Goal: Information Seeking & Learning: Find specific fact

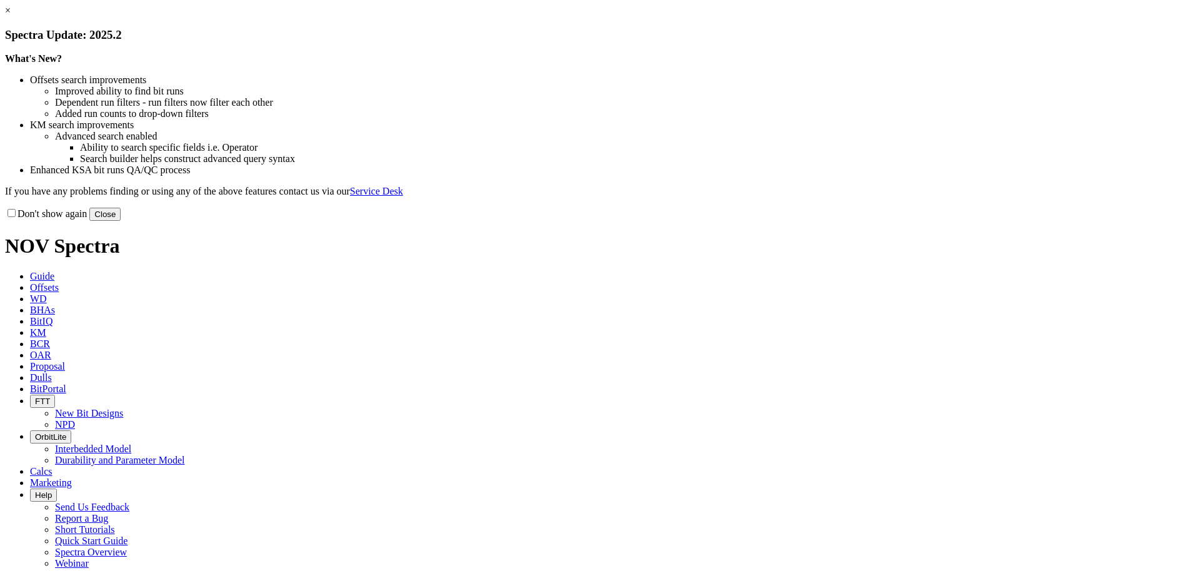
click at [121, 221] on button "Close" at bounding box center [104, 214] width 31 height 13
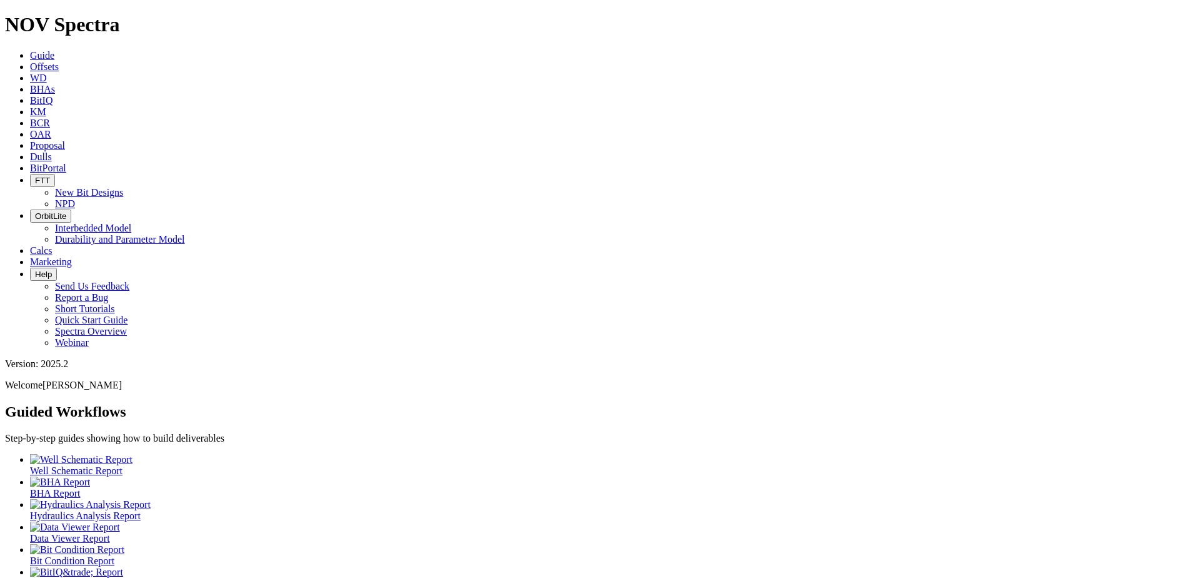
click at [52, 151] on span "Dulls" at bounding box center [41, 156] width 22 height 11
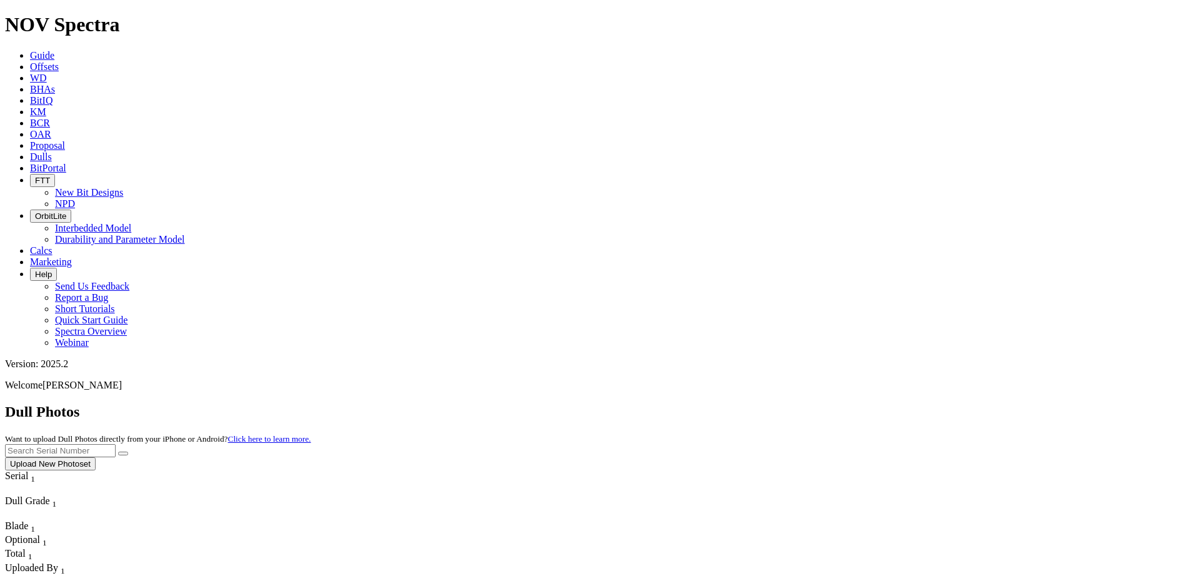
click at [116, 444] on input "text" at bounding box center [60, 450] width 111 height 13
drag, startPoint x: 1018, startPoint y: 56, endPoint x: 755, endPoint y: 38, distance: 263.1
click at [755, 403] on div "Dull Photos Want to upload Dull Photos directly from your iPhone or Android? Cl…" at bounding box center [597, 436] width 1185 height 67
click at [116, 444] on input "text" at bounding box center [60, 450] width 111 height 13
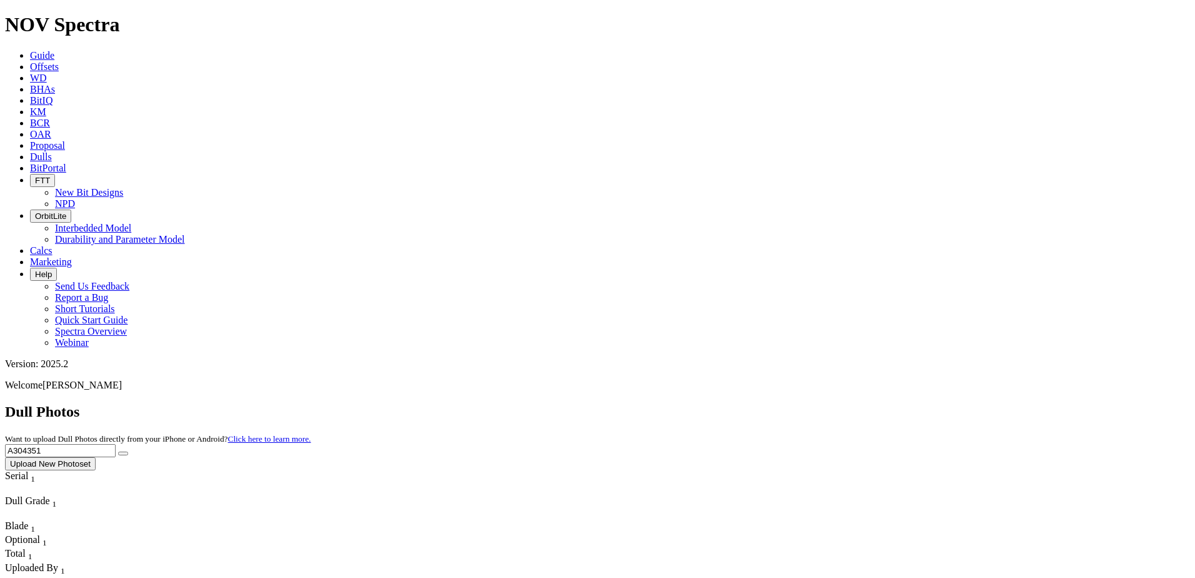
click at [123, 453] on icon "submit" at bounding box center [123, 453] width 0 height 0
click at [116, 444] on input "A304351" at bounding box center [60, 450] width 111 height 13
paste input "152"
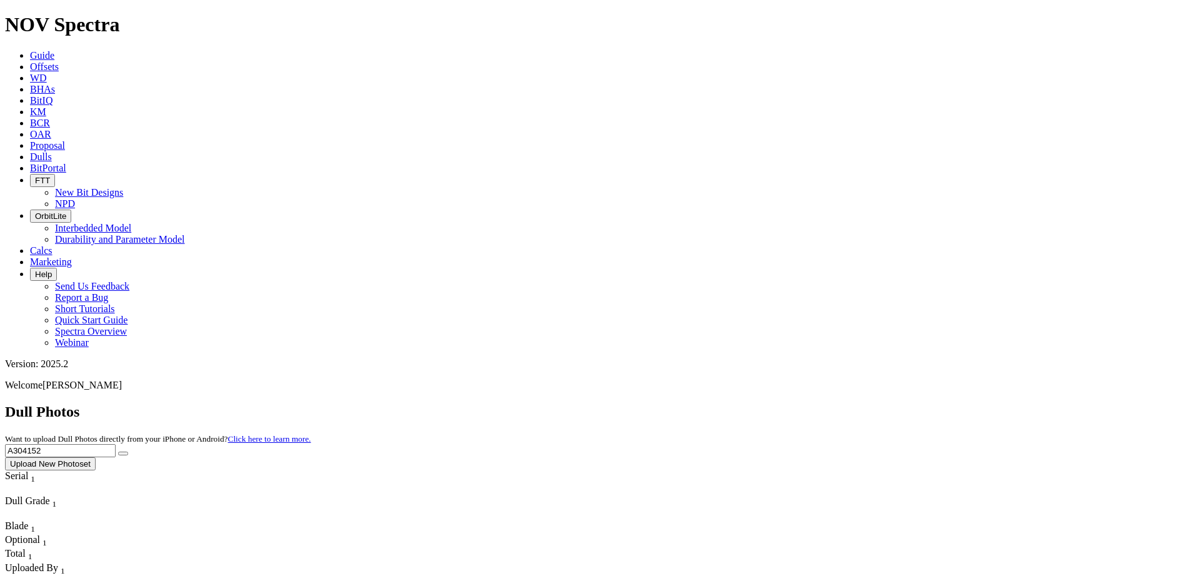
type input "A304152"
click at [128, 451] on button "submit" at bounding box center [123, 453] width 10 height 4
click at [116, 444] on input "A304152" at bounding box center [60, 450] width 111 height 13
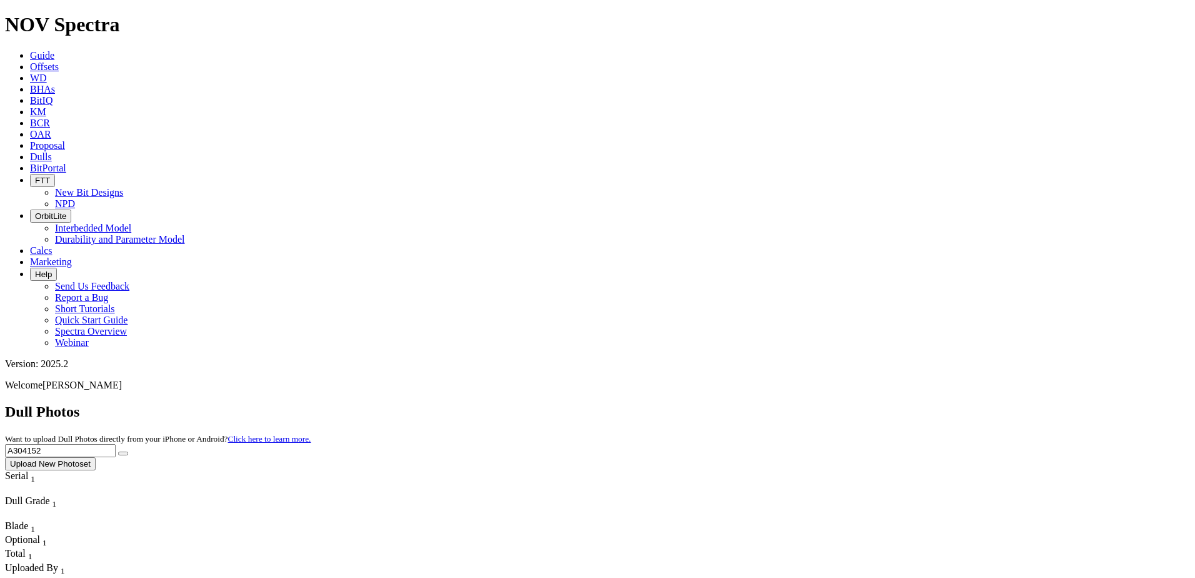
paste input "text"
click at [116, 444] on input "text" at bounding box center [60, 450] width 111 height 13
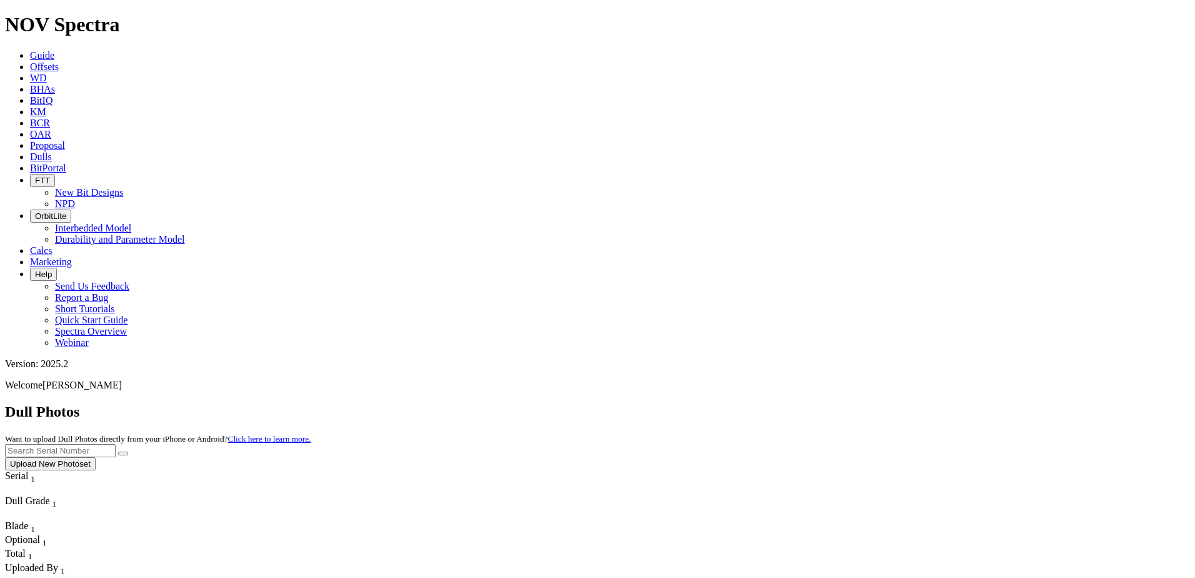
paste input "A304154"
click at [123, 453] on icon "submit" at bounding box center [123, 453] width 0 height 0
click at [116, 444] on input "A304154" at bounding box center [60, 450] width 111 height 13
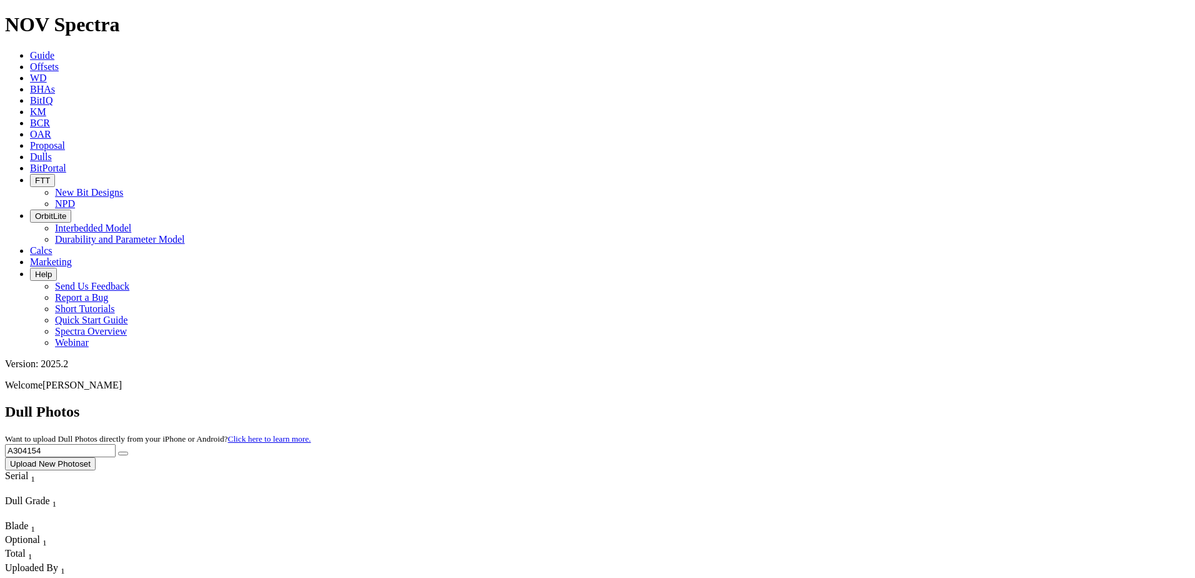
paste input "2"
drag, startPoint x: 1031, startPoint y: 54, endPoint x: 934, endPoint y: 64, distance: 97.3
click at [116, 444] on input "A304152" at bounding box center [60, 450] width 111 height 13
type input "A304152"
click at [123, 453] on icon "submit" at bounding box center [123, 453] width 0 height 0
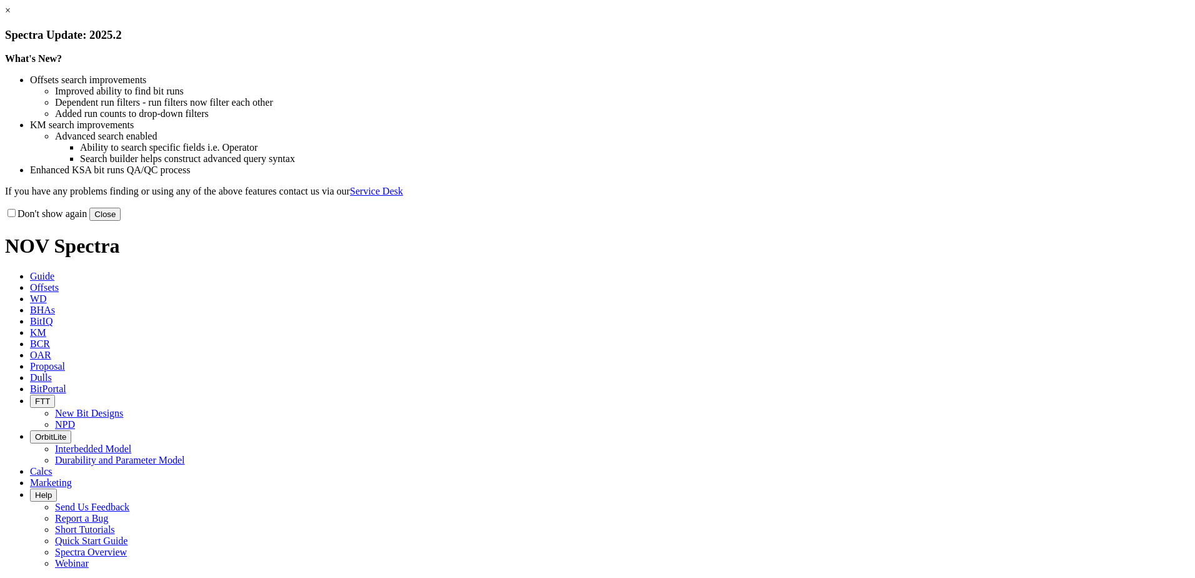
click at [121, 221] on button "Close" at bounding box center [104, 214] width 31 height 13
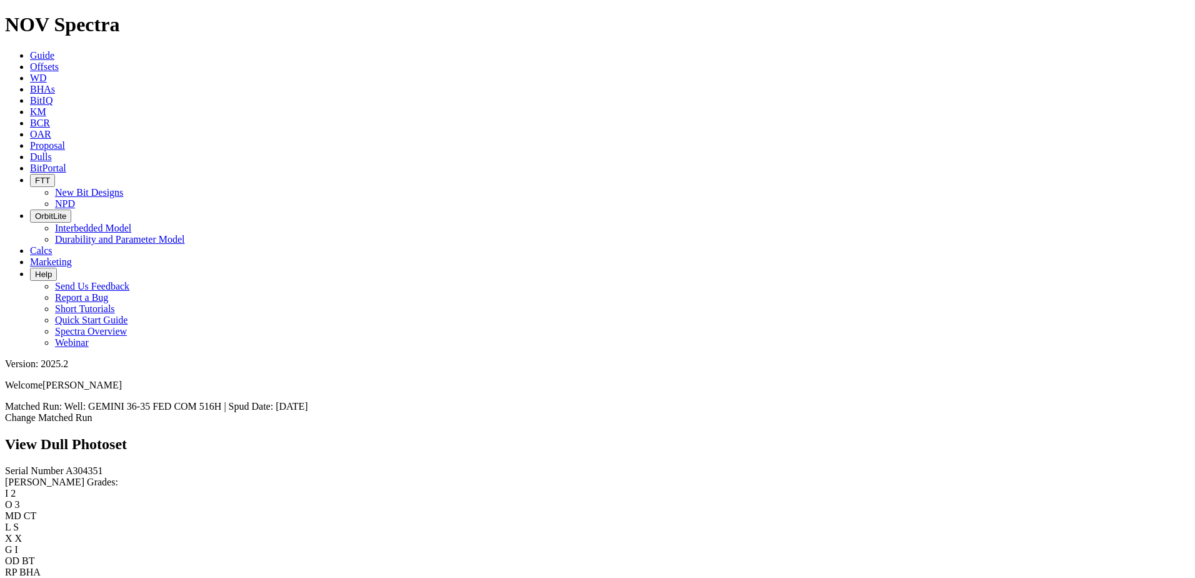
click at [52, 151] on span "Dulls" at bounding box center [41, 156] width 22 height 11
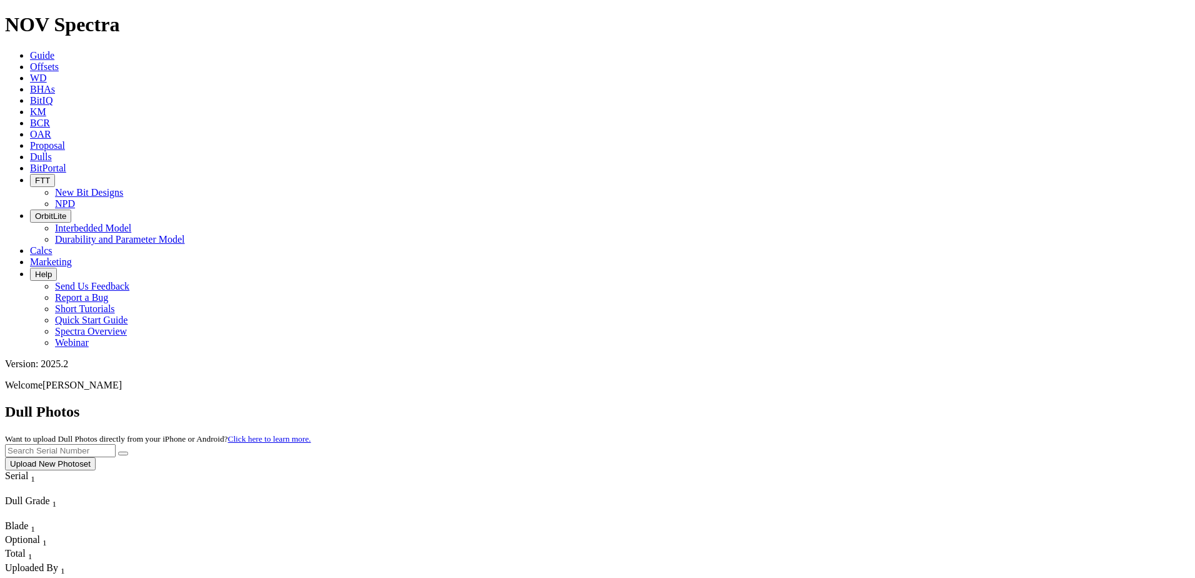
click at [116, 444] on input "text" at bounding box center [60, 450] width 111 height 13
click at [116, 444] on input "A304351" at bounding box center [60, 450] width 111 height 13
click at [123, 453] on icon "submit" at bounding box center [123, 453] width 0 height 0
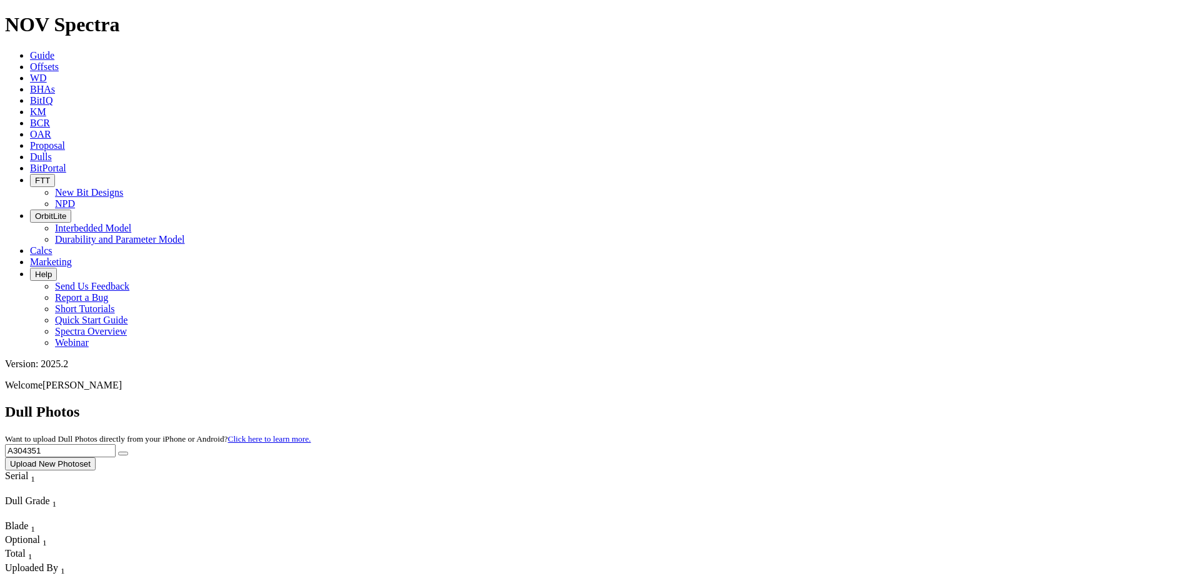
click at [116, 444] on input "A304351" at bounding box center [60, 450] width 111 height 13
paste input "154"
drag, startPoint x: 933, startPoint y: 56, endPoint x: 1125, endPoint y: 64, distance: 192.7
click at [1125, 444] on span "A304154 Upload New Photoset" at bounding box center [597, 456] width 1185 height 24
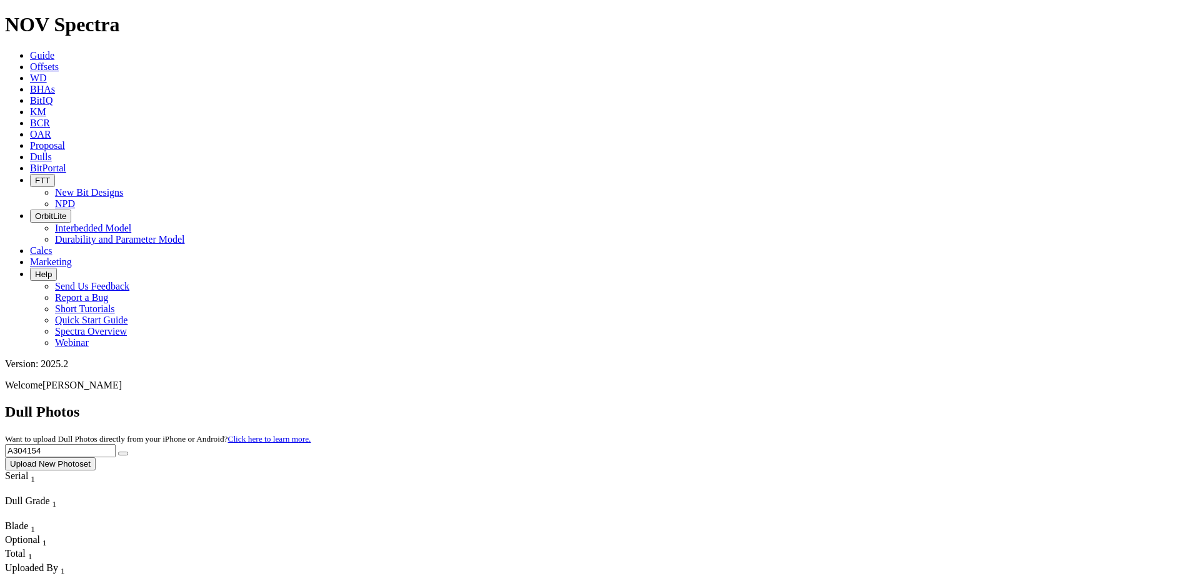
type input "A304154"
click at [123, 453] on icon "submit" at bounding box center [123, 453] width 0 height 0
click at [30, 61] on icon at bounding box center [30, 66] width 0 height 11
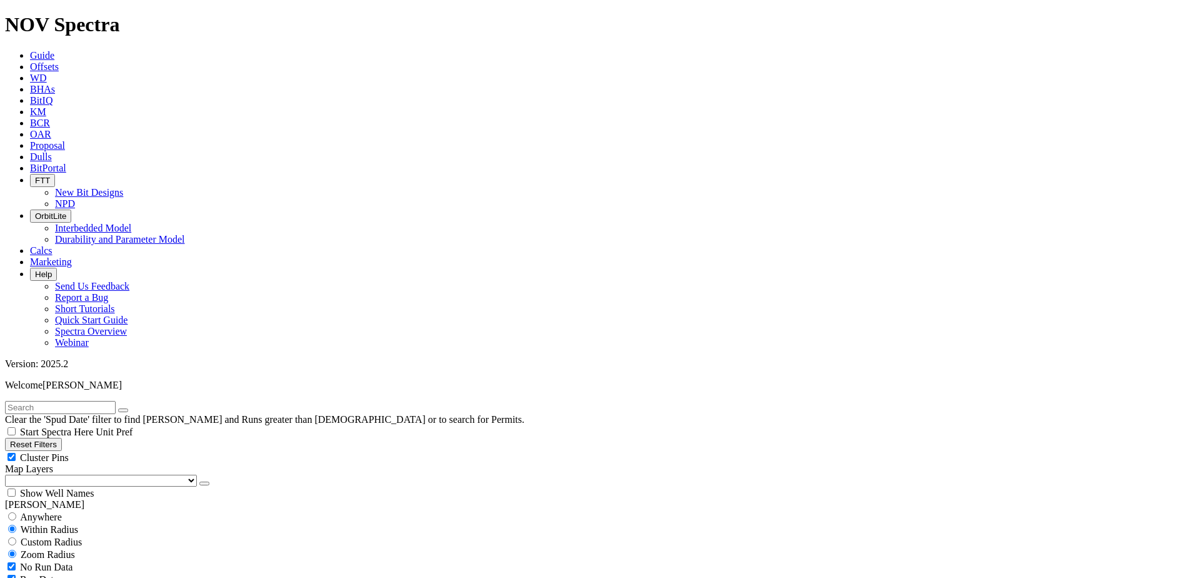
click at [102, 401] on input "text" at bounding box center [60, 407] width 111 height 13
paste input "NEATO BANDITO 23-24 FED COM 407H"
type input "NEATO BANDITO 23-24 FED COM 407H"
click at [50, 511] on span "Anywhere" at bounding box center [41, 516] width 42 height 11
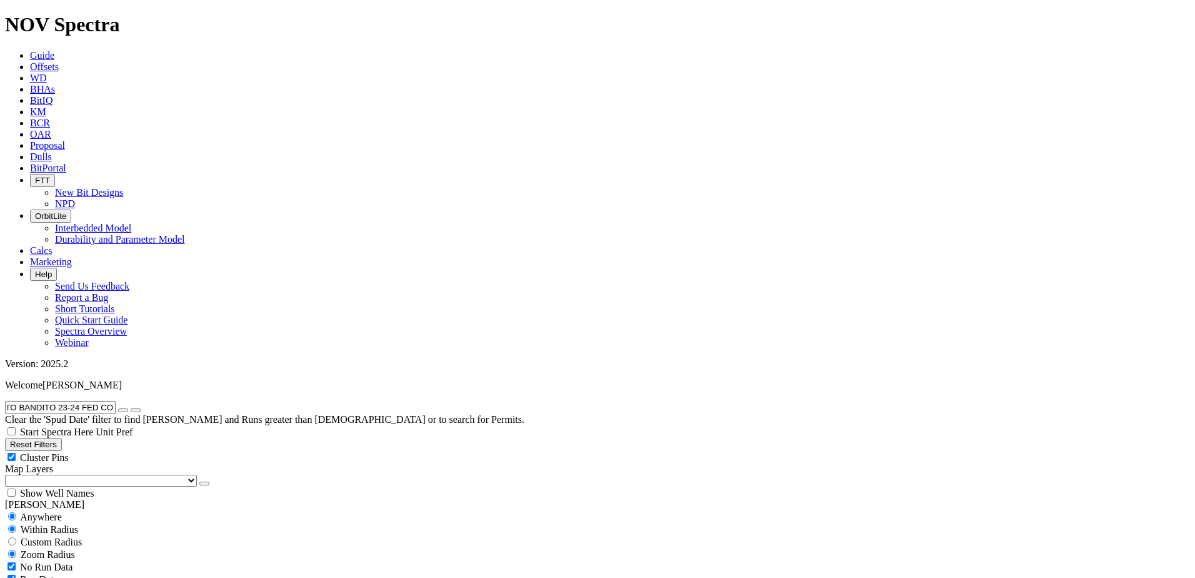
radio input "true"
radio input "false"
drag, startPoint x: 1074, startPoint y: 163, endPoint x: 1055, endPoint y: 149, distance: 23.4
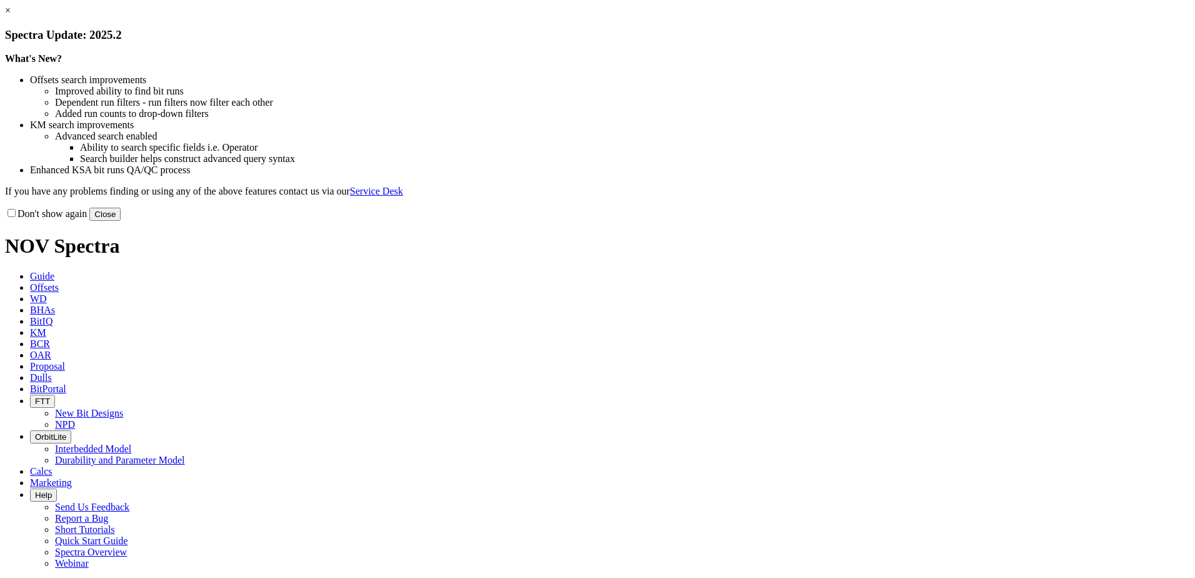
click at [121, 221] on button "Close" at bounding box center [104, 214] width 31 height 13
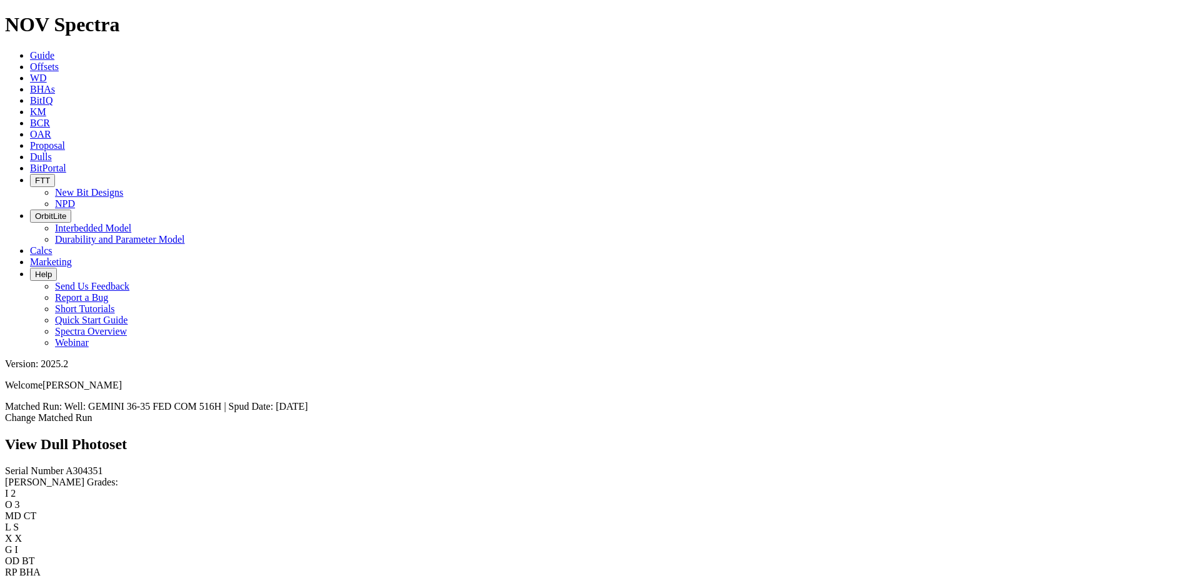
scroll to position [1204, 0]
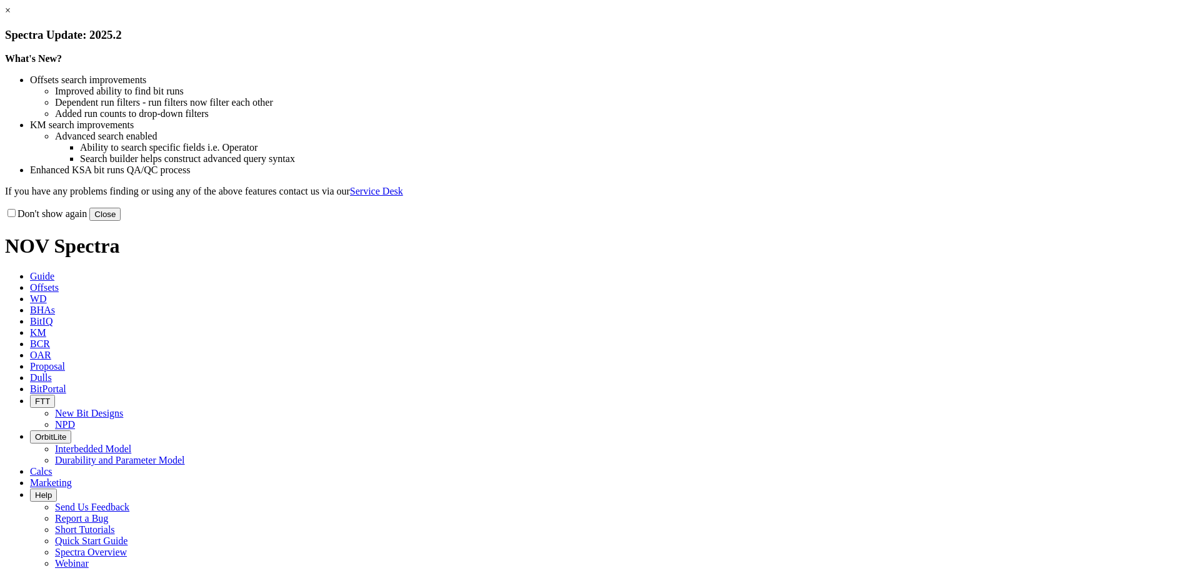
click at [121, 221] on button "Close" at bounding box center [104, 214] width 31 height 13
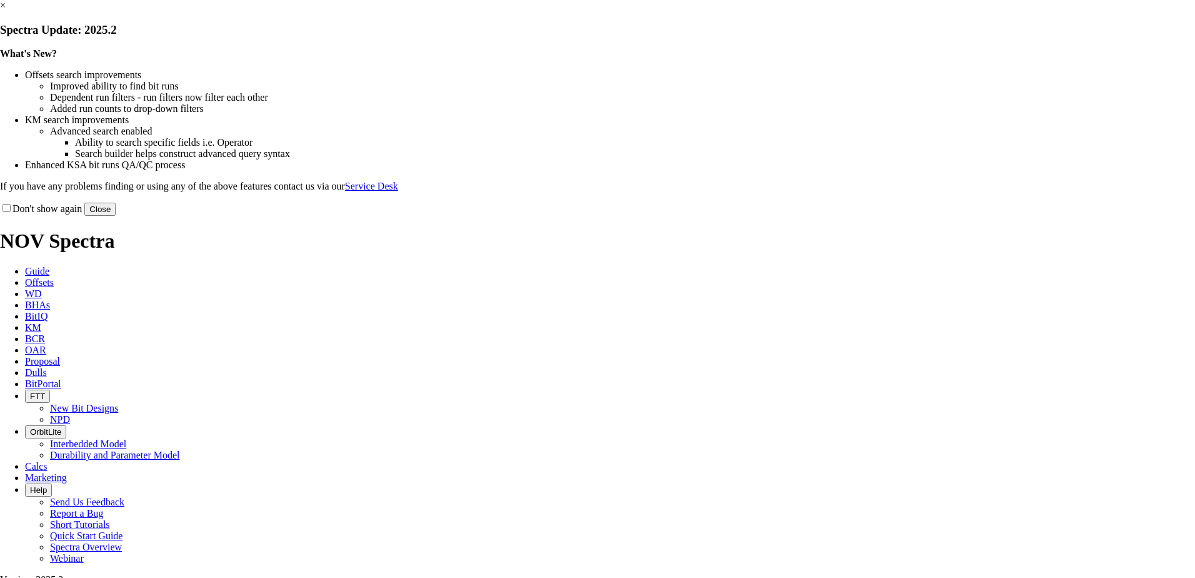
click at [116, 216] on button "Close" at bounding box center [99, 209] width 31 height 13
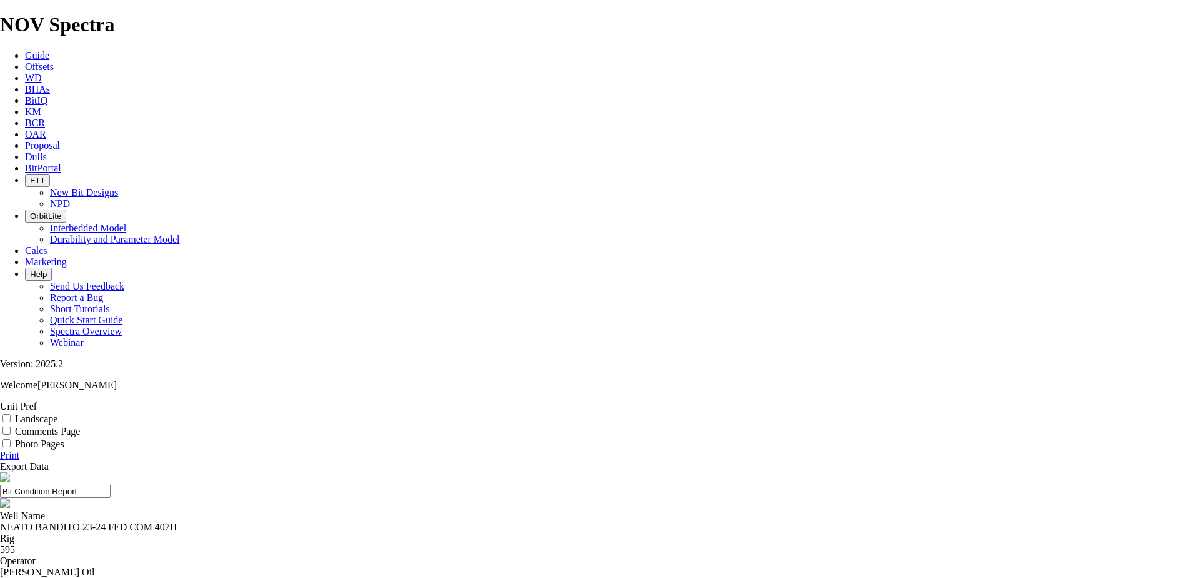
click at [423, 521] on div "NEATO BANDITO 23-24 FED COM 407H" at bounding box center [597, 526] width 1195 height 11
drag, startPoint x: 423, startPoint y: 119, endPoint x: 458, endPoint y: 117, distance: 34.5
copy div "NEATO BANDITO 23-24 FED COM 407H"
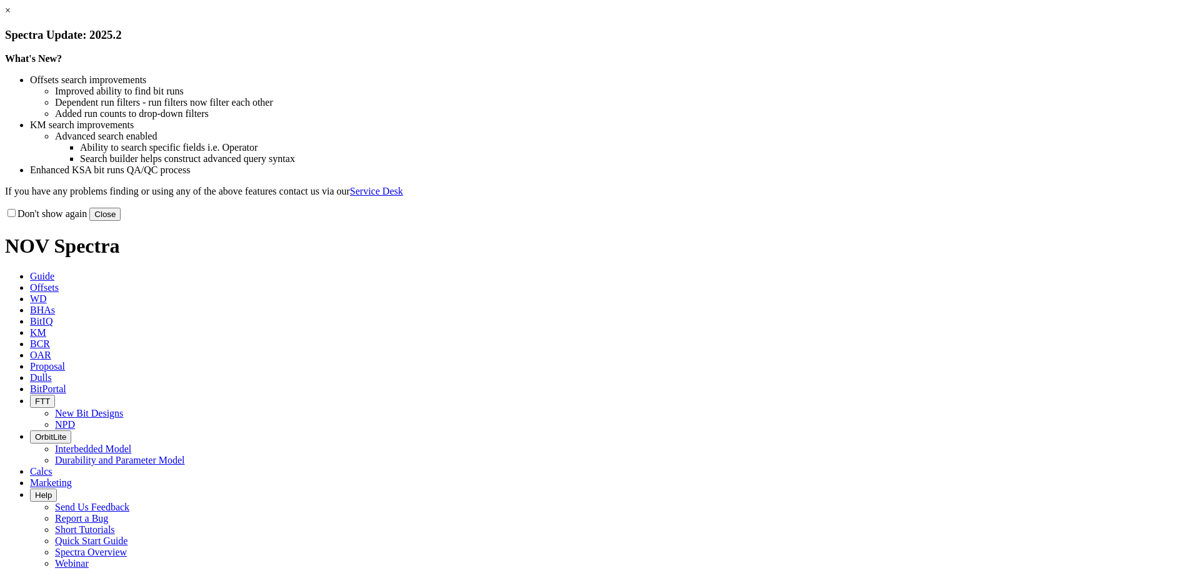
click at [121, 221] on button "Close" at bounding box center [104, 214] width 31 height 13
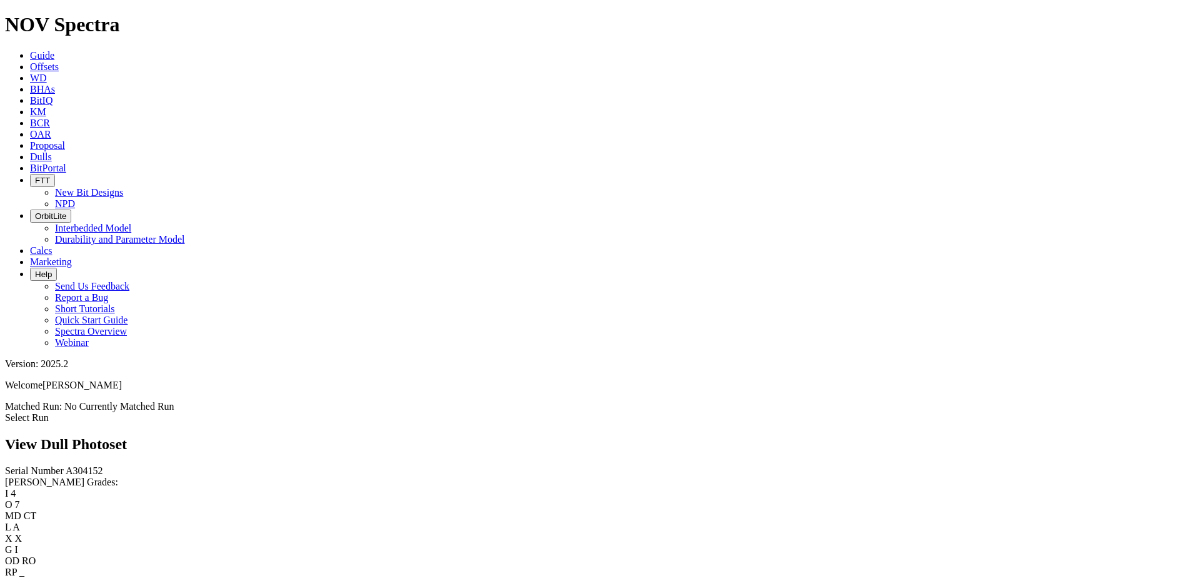
scroll to position [1813, 0]
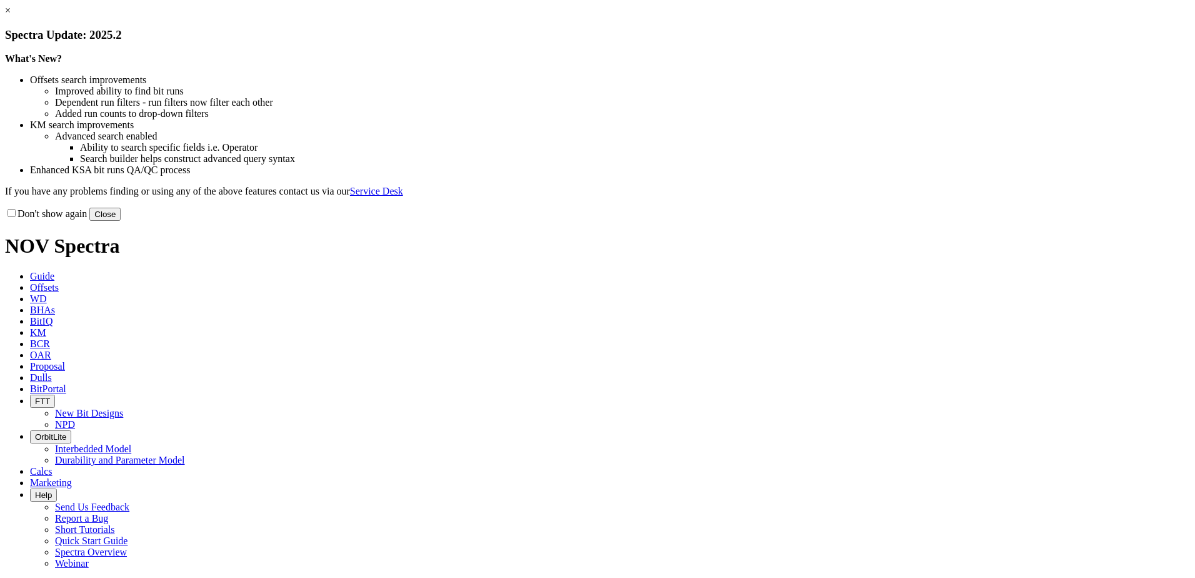
click at [121, 221] on button "Close" at bounding box center [104, 214] width 31 height 13
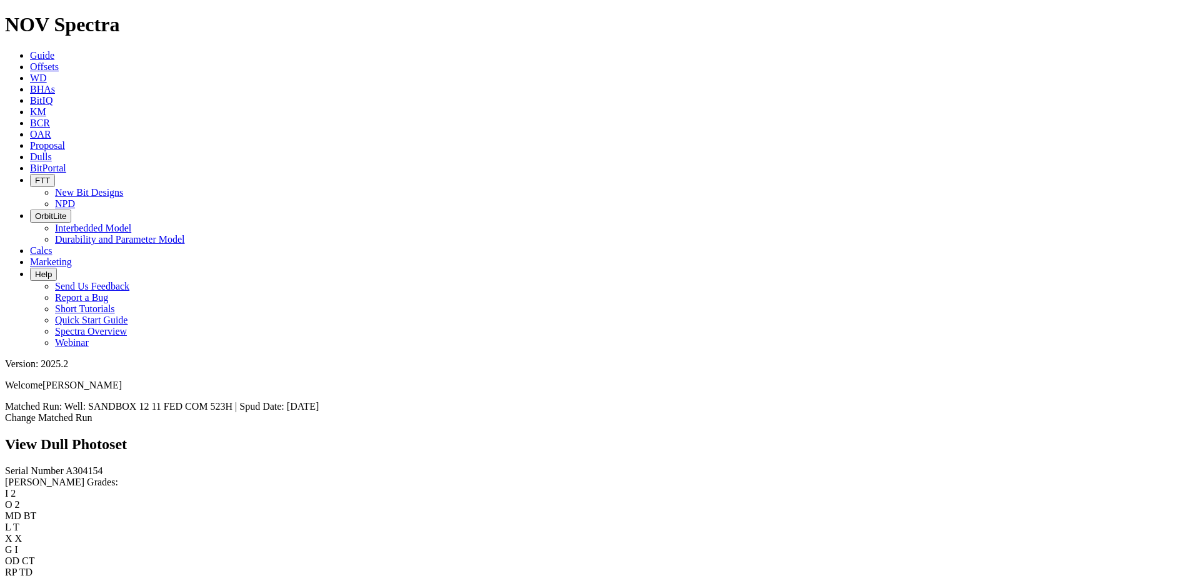
scroll to position [1250, 0]
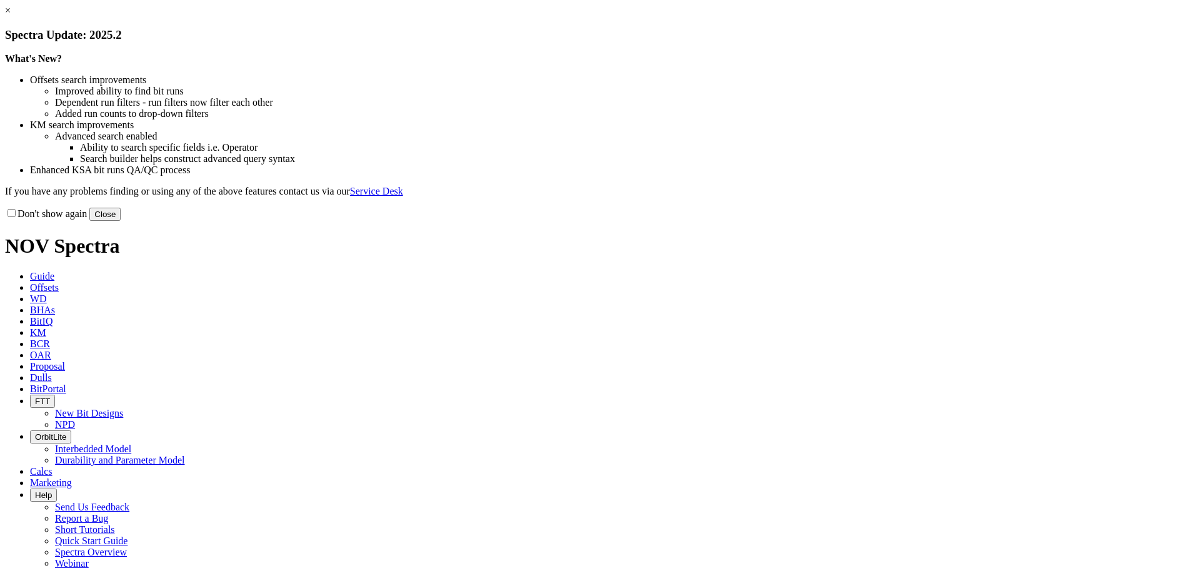
click at [121, 221] on button "Close" at bounding box center [104, 214] width 31 height 13
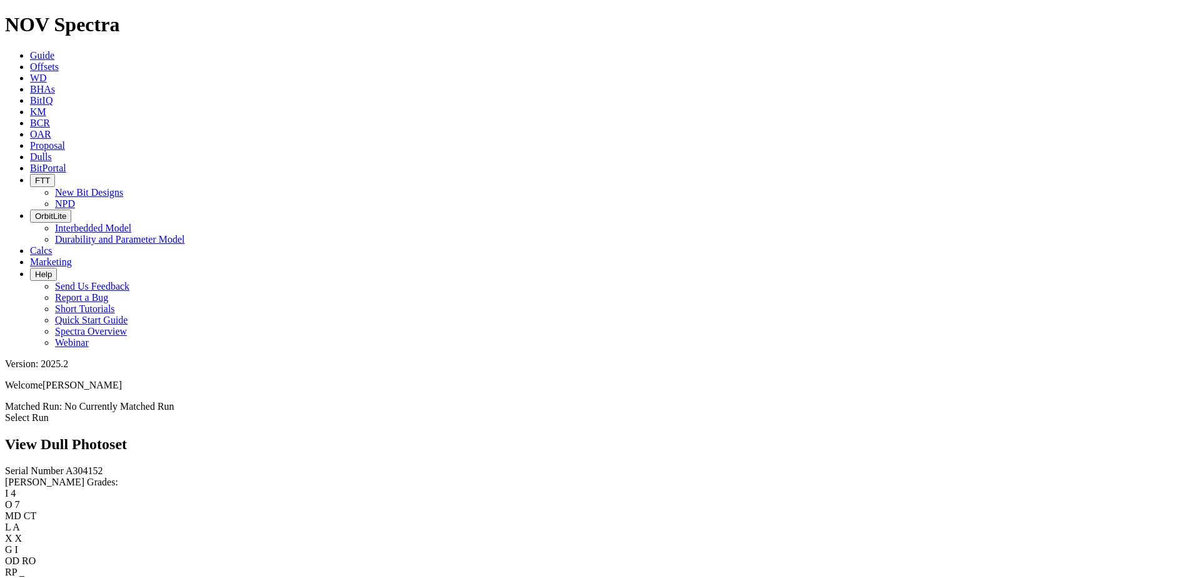
scroll to position [625, 0]
click at [52, 151] on link "Dulls" at bounding box center [41, 156] width 22 height 11
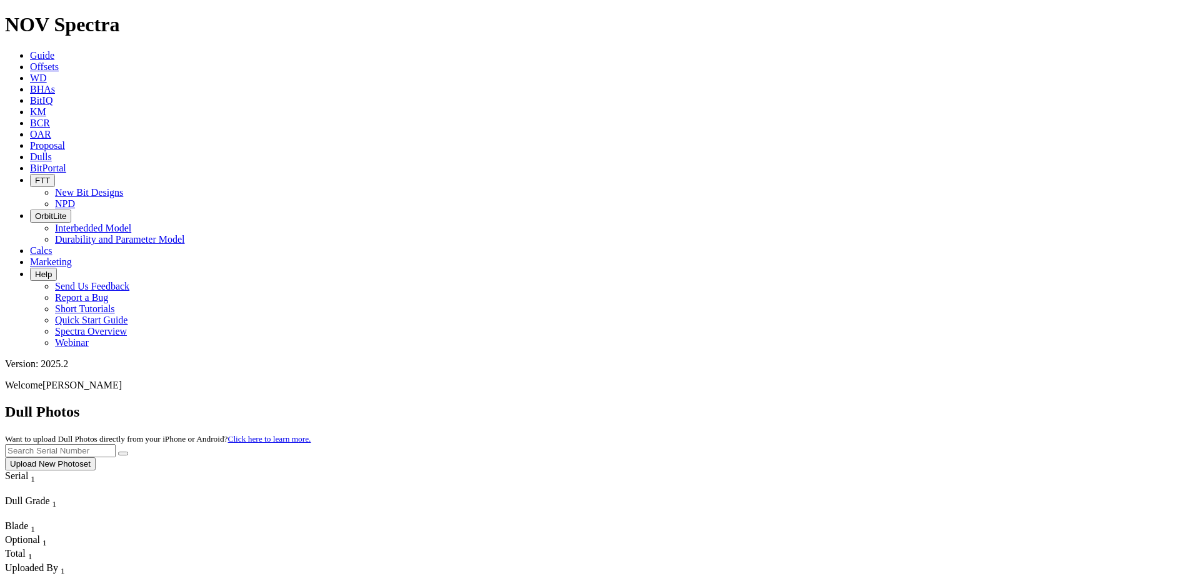
click at [116, 444] on input "text" at bounding box center [60, 450] width 111 height 13
paste input "A309565"
click at [128, 451] on button "submit" at bounding box center [123, 453] width 10 height 4
click at [116, 444] on input "A309565" at bounding box center [60, 450] width 111 height 13
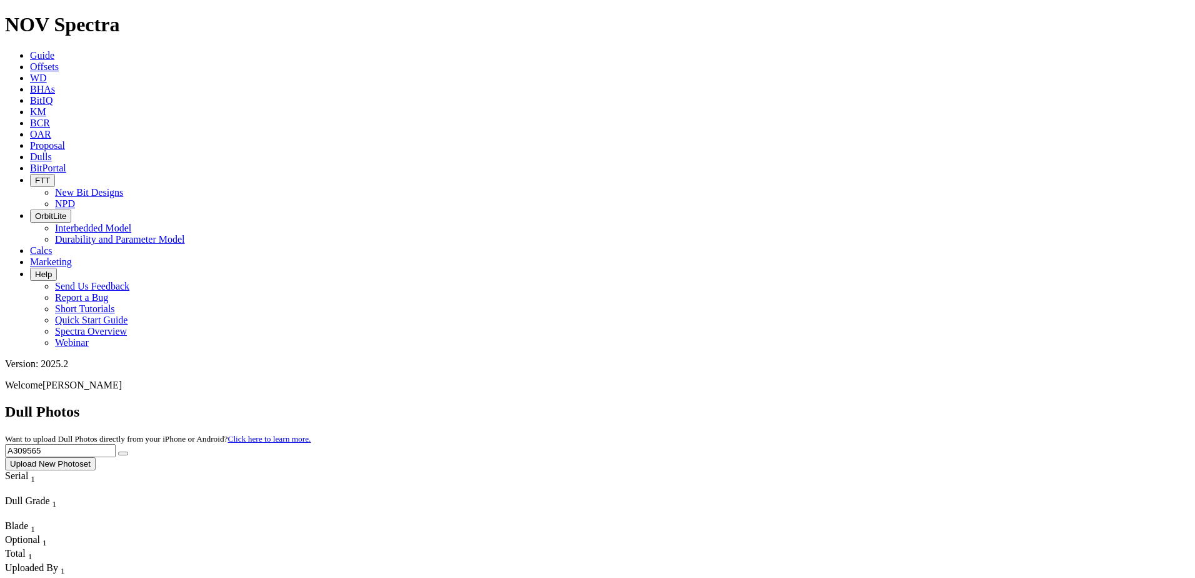
click at [116, 444] on input "A309565" at bounding box center [60, 450] width 111 height 13
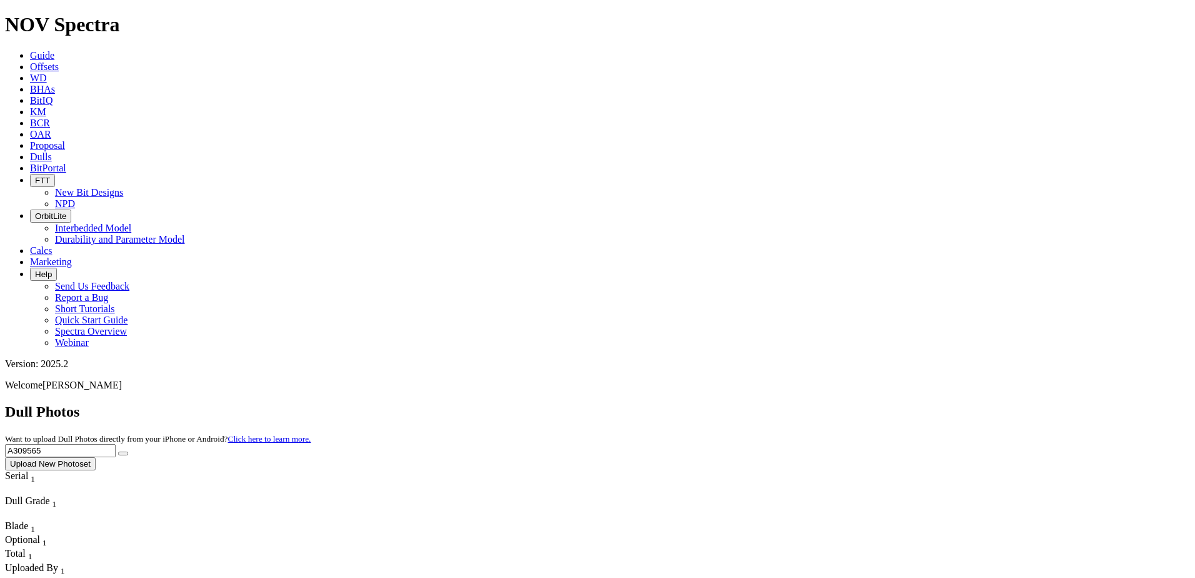
click at [128, 451] on button "submit" at bounding box center [123, 453] width 10 height 4
click at [116, 444] on input "A309565" at bounding box center [60, 450] width 111 height 13
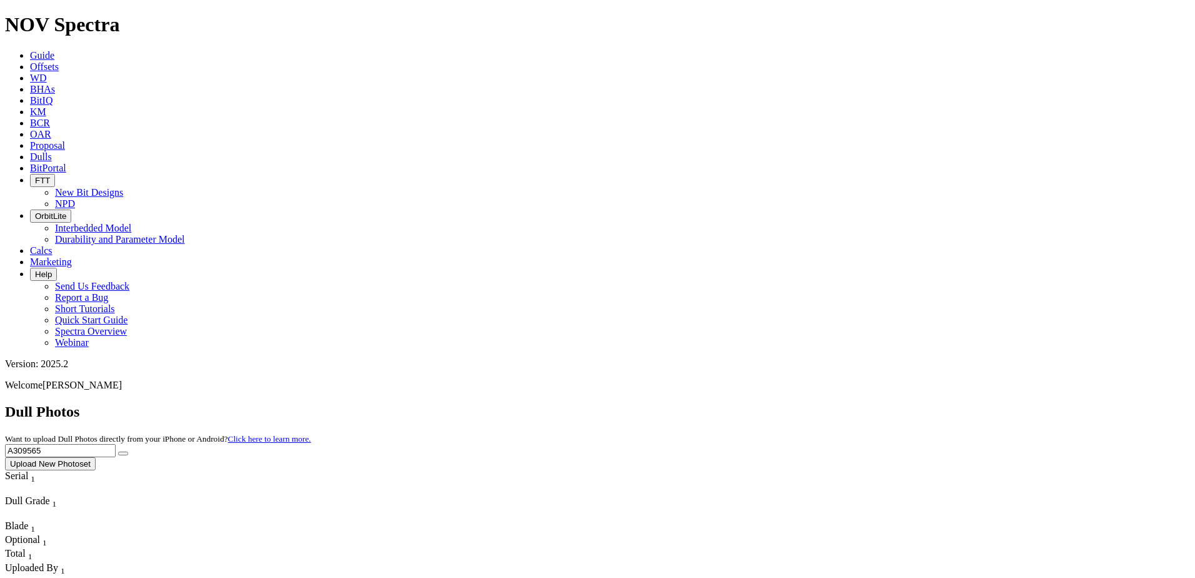
paste input "283631"
click at [123, 453] on icon "submit" at bounding box center [123, 453] width 0 height 0
click at [116, 444] on input "A283631" at bounding box center [60, 450] width 111 height 13
paste input "19109485"
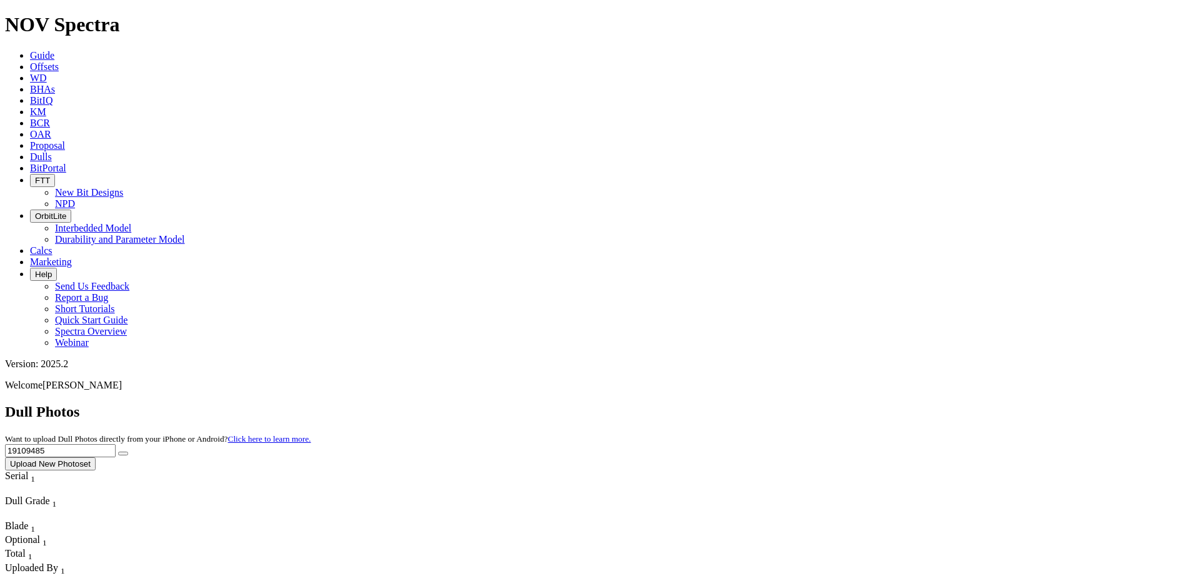
click at [116, 444] on input "19109485" at bounding box center [60, 450] width 111 height 13
paste input "A309370"
type input "A309370"
click at [128, 451] on button "submit" at bounding box center [123, 453] width 10 height 4
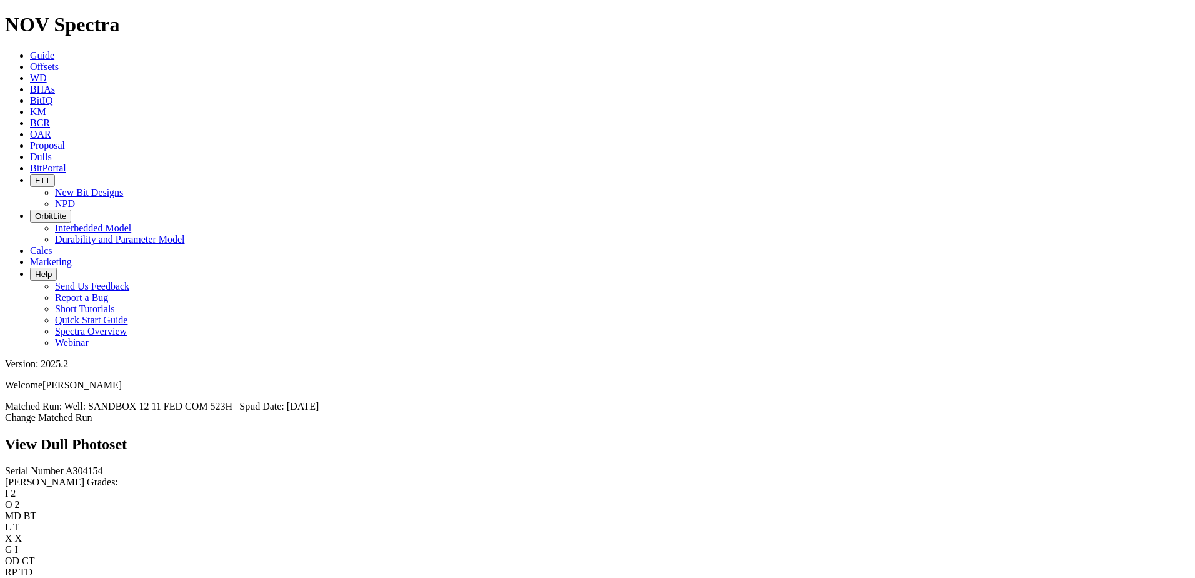
scroll to position [1875, 0]
